Goal: Information Seeking & Learning: Learn about a topic

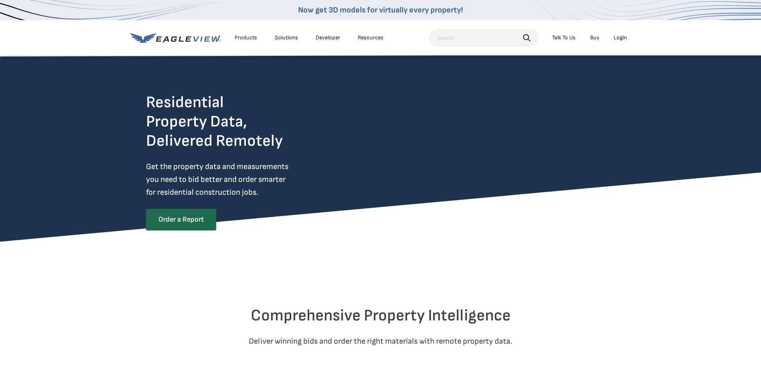
click at [253, 38] on div "Products" at bounding box center [246, 37] width 22 height 7
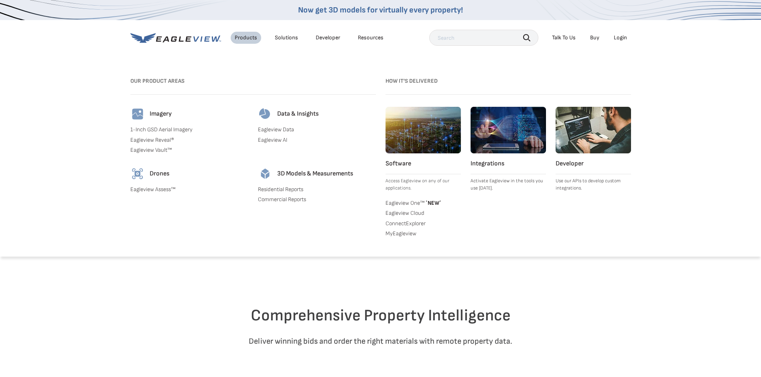
click at [162, 139] on link "Eagleview Reveal®" at bounding box center [189, 139] width 118 height 7
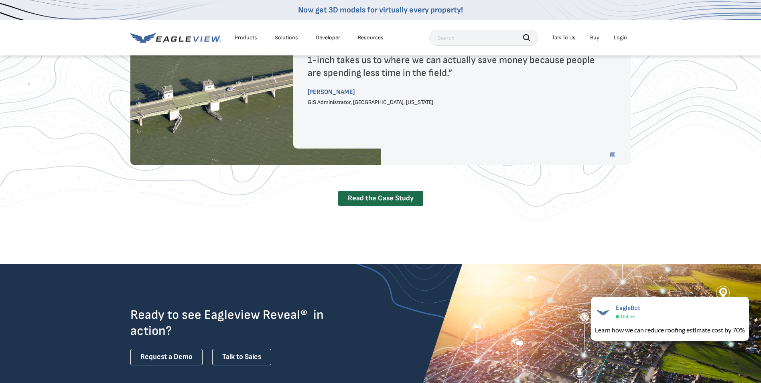
scroll to position [1403, 0]
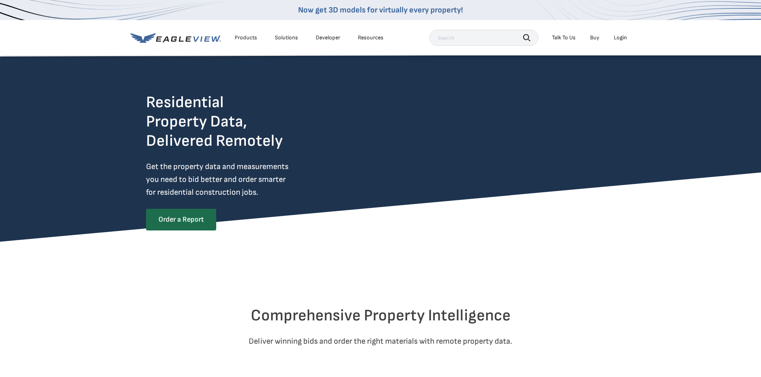
click at [623, 38] on div "Login" at bounding box center [620, 37] width 13 height 7
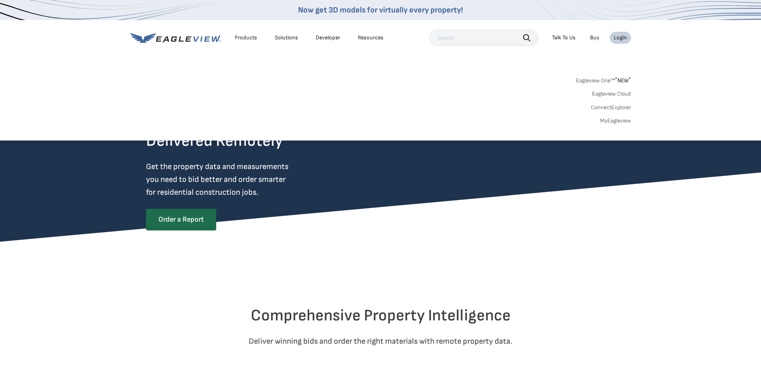
click at [621, 122] on link "MyEagleview" at bounding box center [615, 120] width 31 height 7
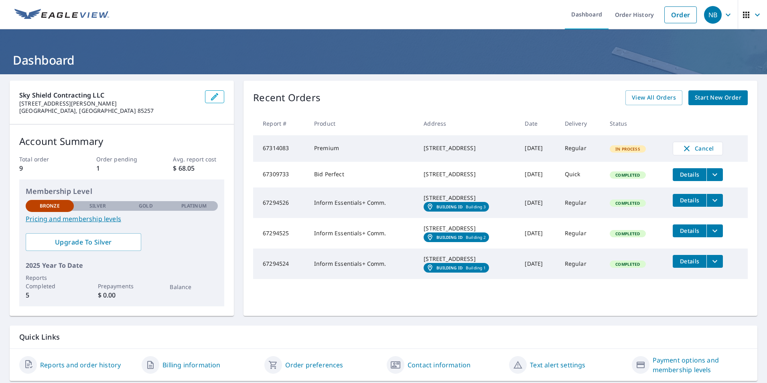
click at [84, 219] on link "Pricing and membership levels" at bounding box center [122, 219] width 192 height 10
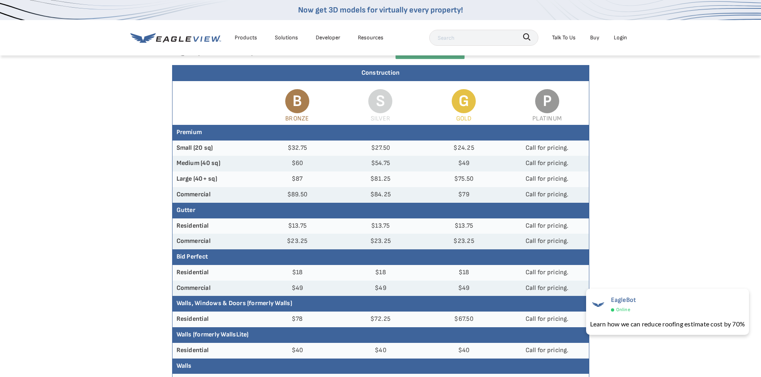
scroll to position [40, 0]
